Goal: Find specific page/section: Find specific page/section

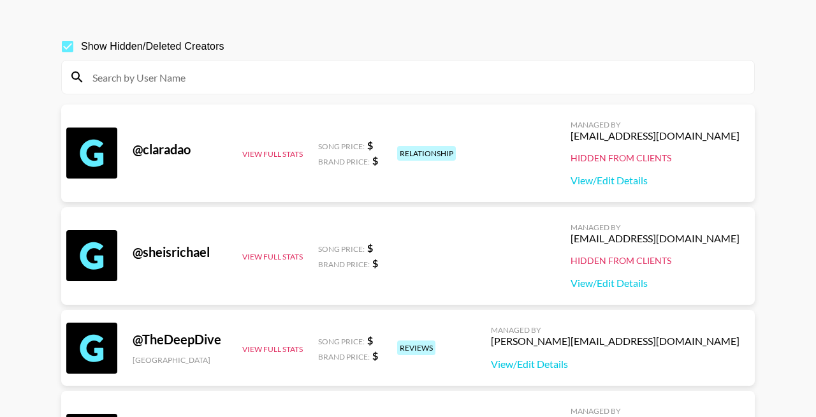
scroll to position [30, 0]
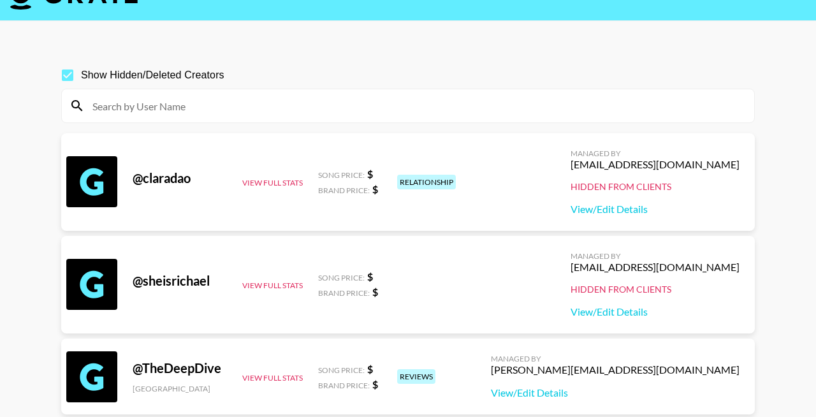
click at [257, 110] on input at bounding box center [416, 106] width 662 height 20
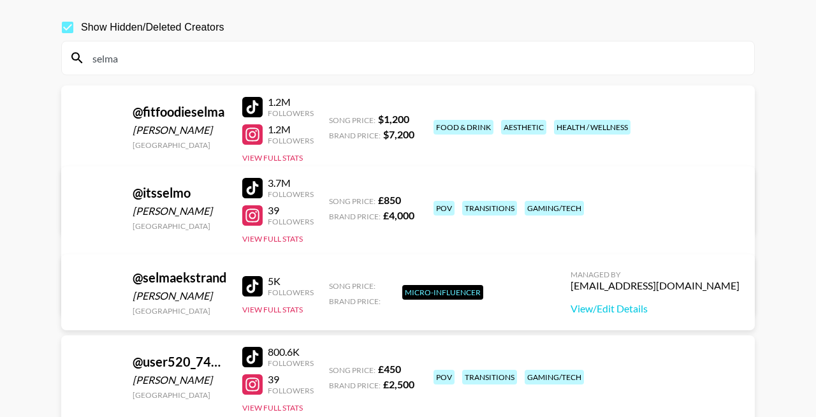
scroll to position [61, 0]
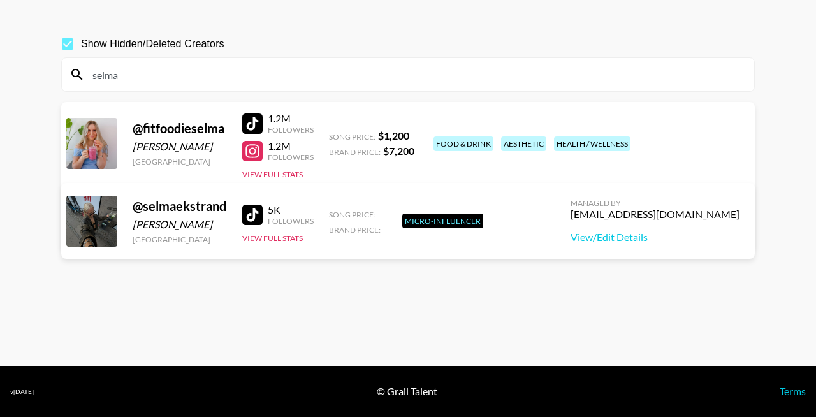
click at [99, 230] on div at bounding box center [91, 221] width 51 height 51
click at [256, 80] on input "selma" at bounding box center [416, 74] width 662 height 20
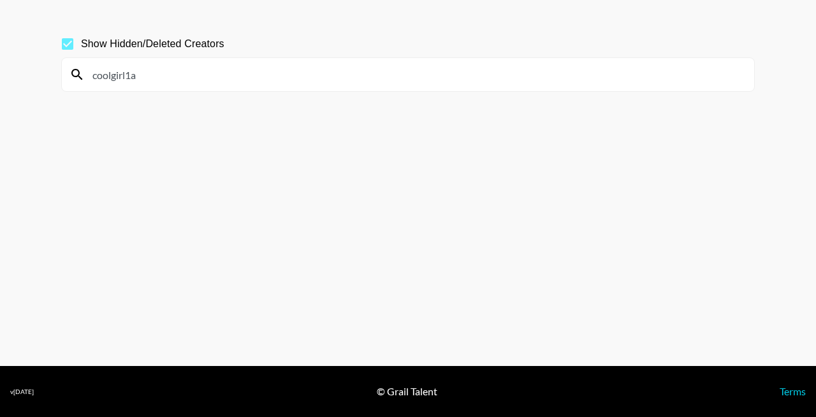
paste input "moeidurr"
paste input
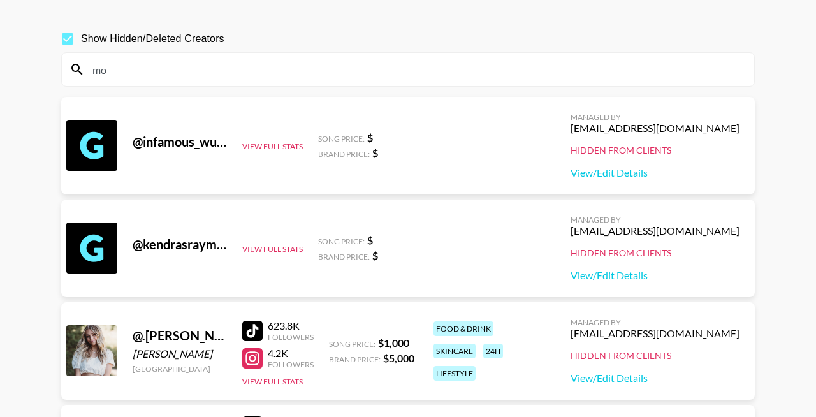
type input "m"
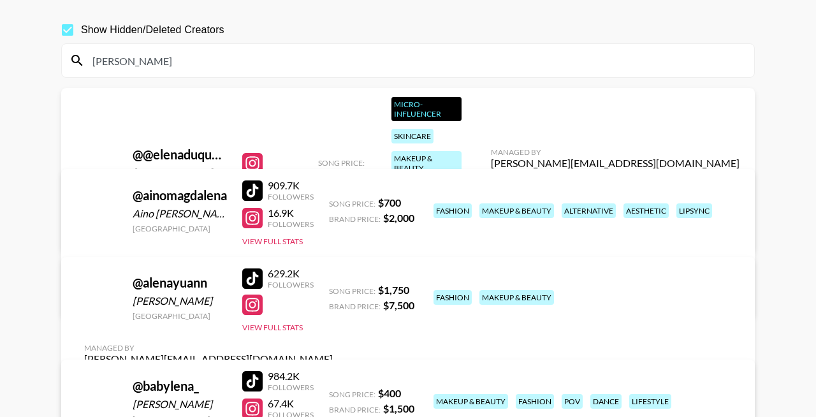
scroll to position [0, 0]
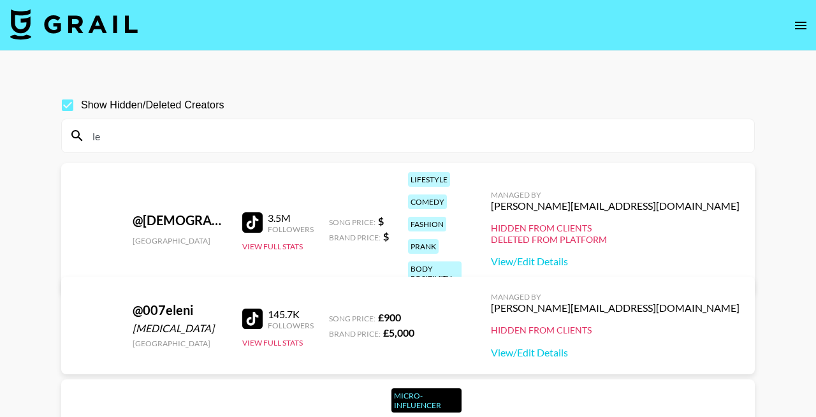
type input "l"
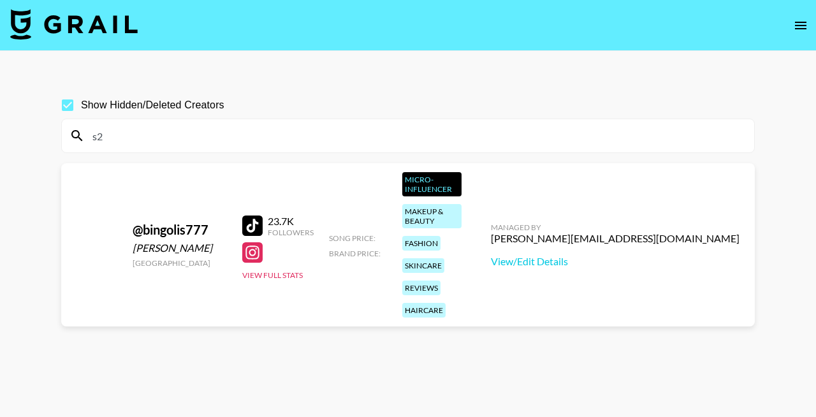
type input "s"
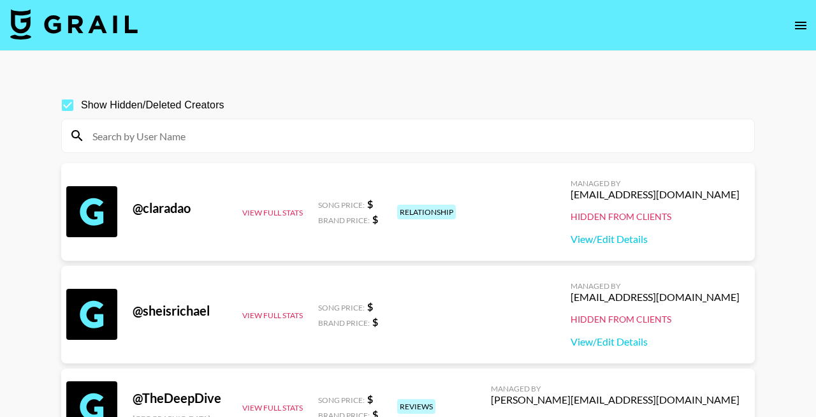
drag, startPoint x: 224, startPoint y: 132, endPoint x: 98, endPoint y: 131, distance: 126.9
click at [98, 131] on input at bounding box center [416, 136] width 662 height 20
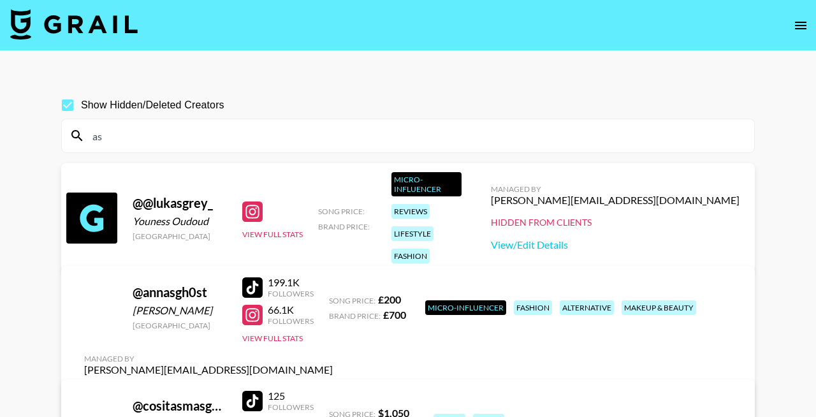
type input "a"
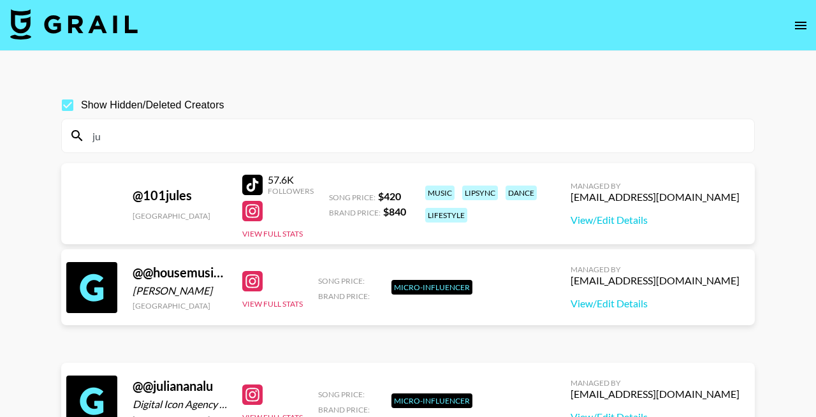
type input "j"
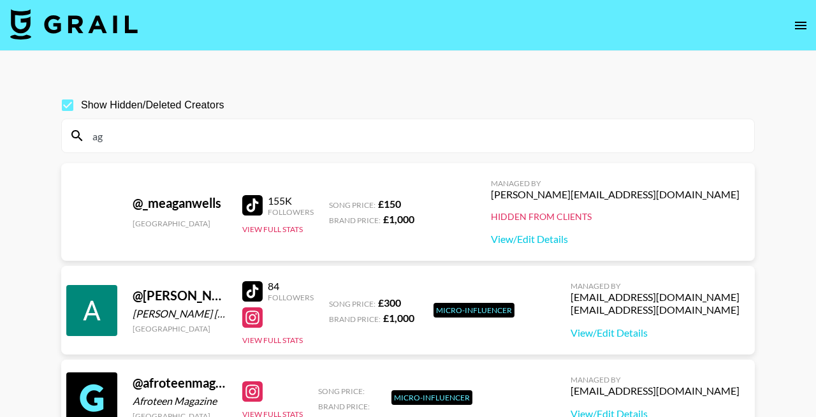
type input "a"
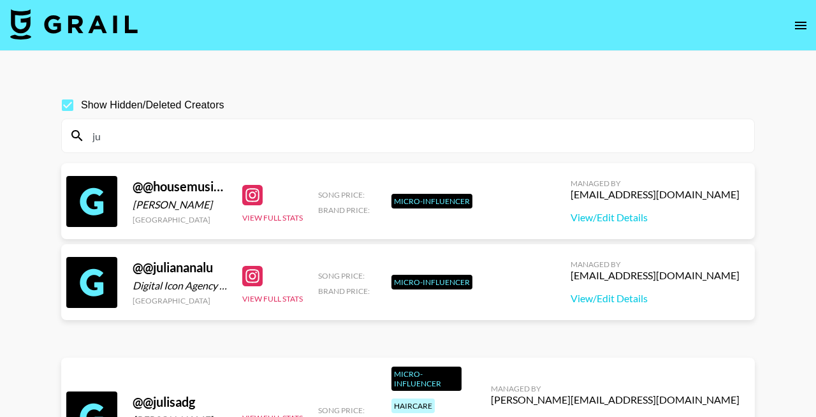
type input "j"
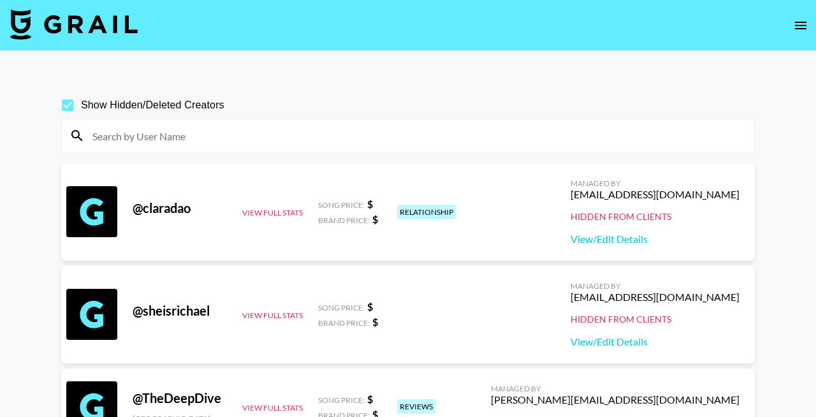
click at [277, 135] on input at bounding box center [416, 136] width 662 height 20
drag, startPoint x: 242, startPoint y: 137, endPoint x: 157, endPoint y: 148, distance: 86.1
click at [157, 148] on div at bounding box center [408, 135] width 692 height 33
click at [155, 139] on input at bounding box center [416, 136] width 662 height 20
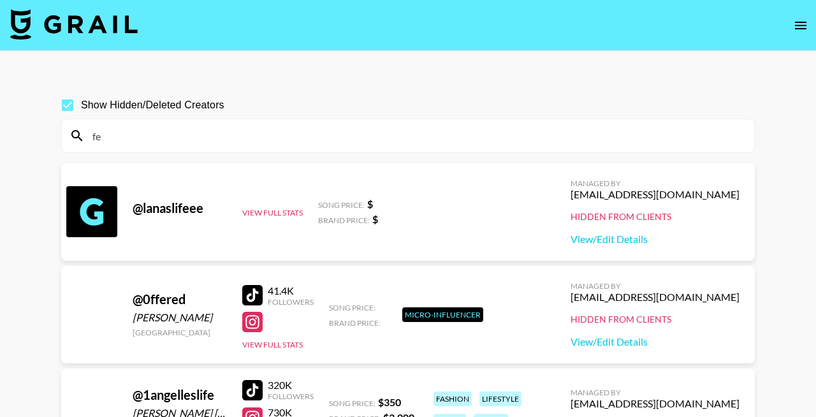
type input "f"
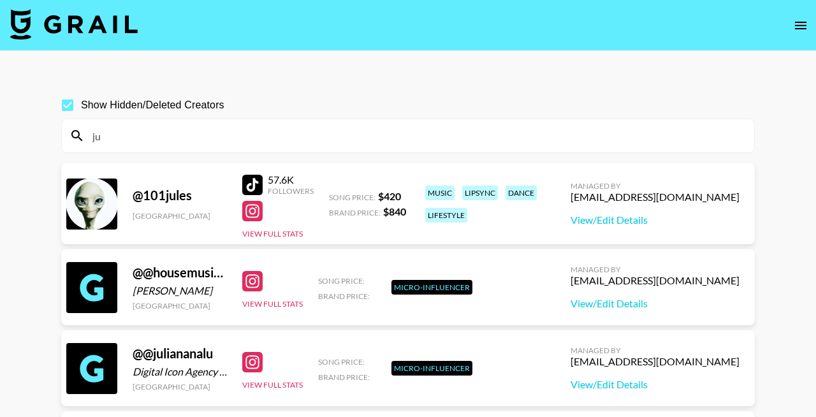
type input "j"
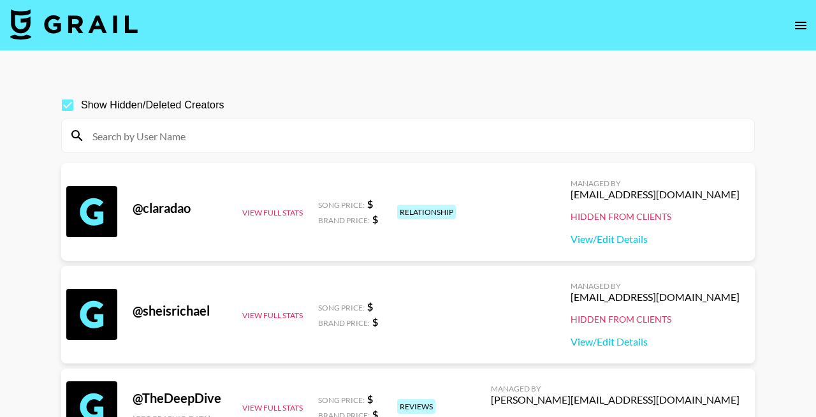
click at [236, 130] on input at bounding box center [416, 136] width 662 height 20
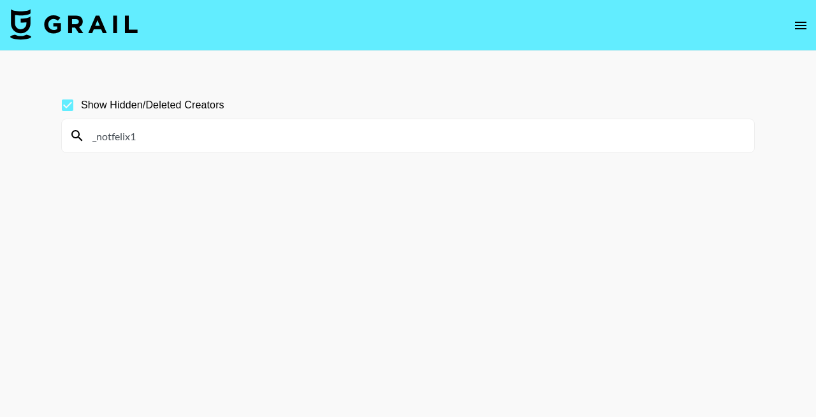
type input "_notfelix1"
